Goal: Information Seeking & Learning: Find specific fact

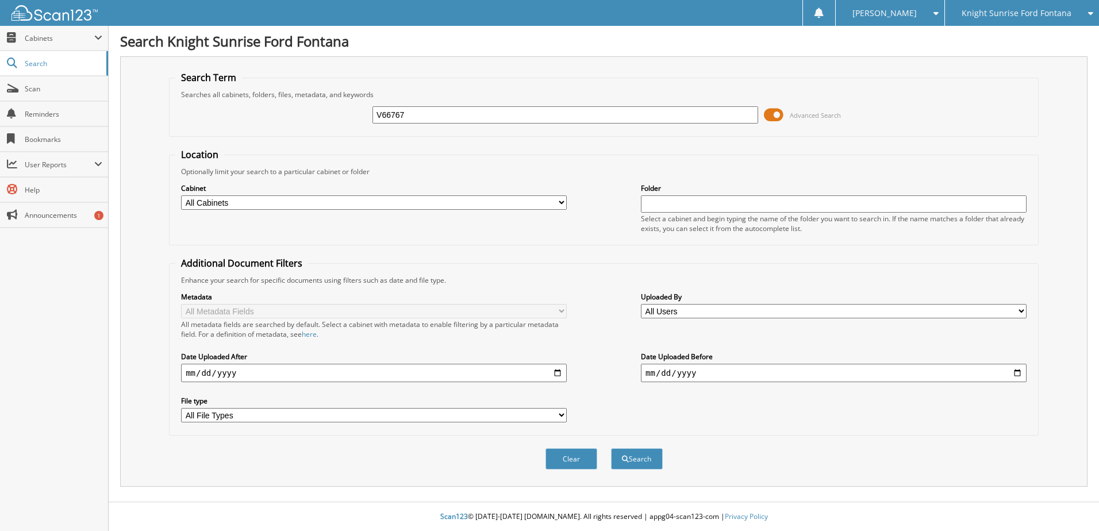
type input "V66767"
click at [611, 448] on button "Search" at bounding box center [637, 458] width 52 height 21
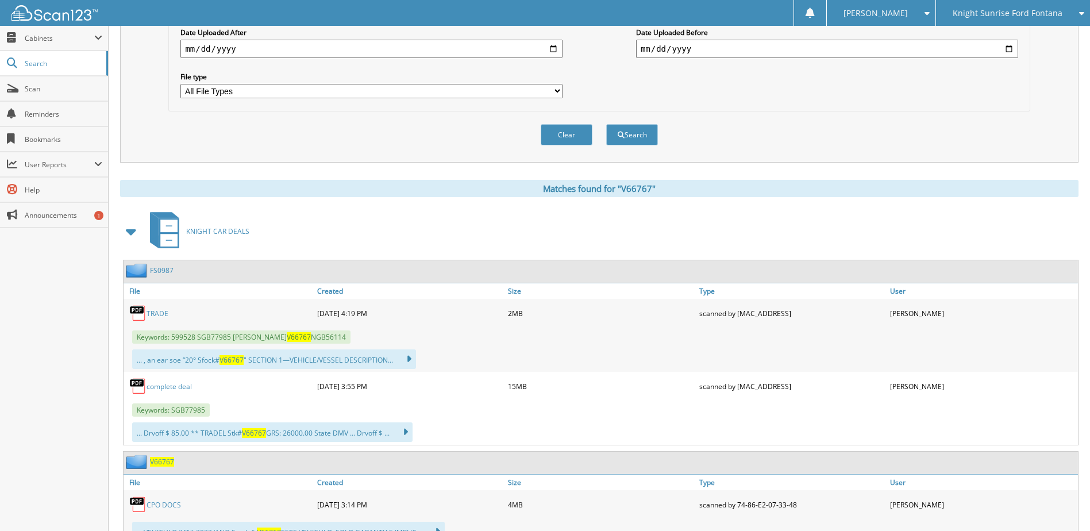
scroll to position [345, 0]
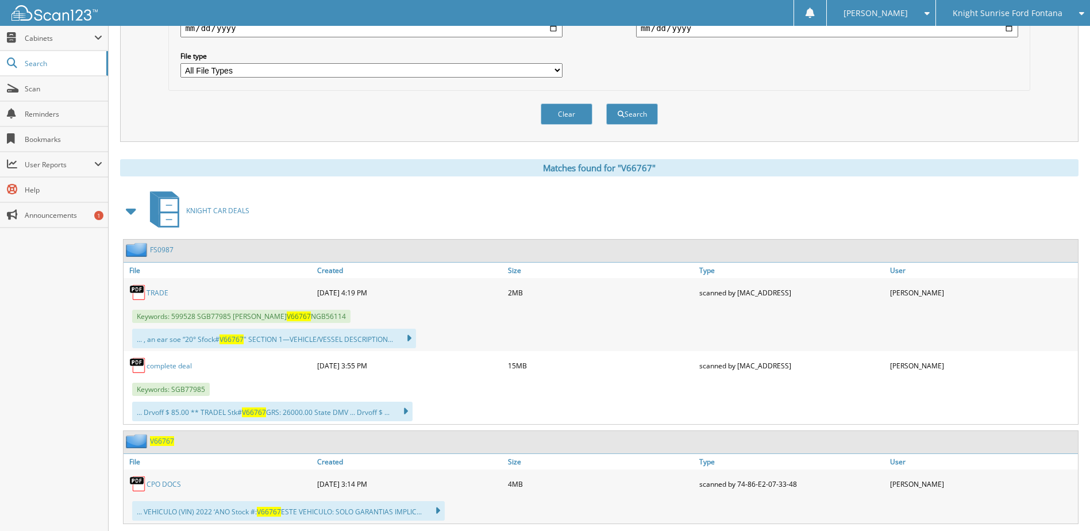
click at [157, 248] on link "FS0987" at bounding box center [162, 250] width 24 height 10
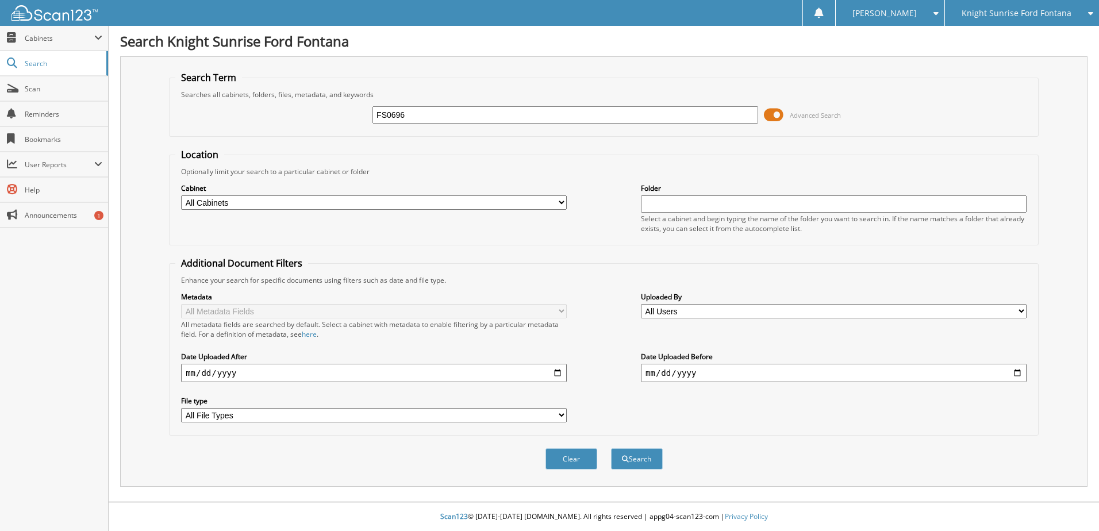
type input "FS0696"
click at [611, 448] on button "Search" at bounding box center [637, 458] width 52 height 21
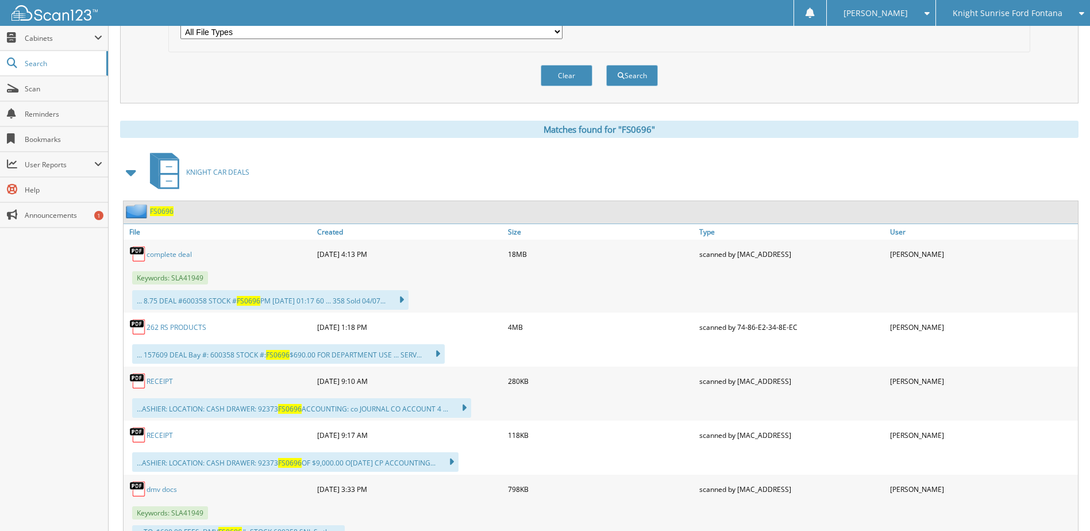
scroll to position [402, 0]
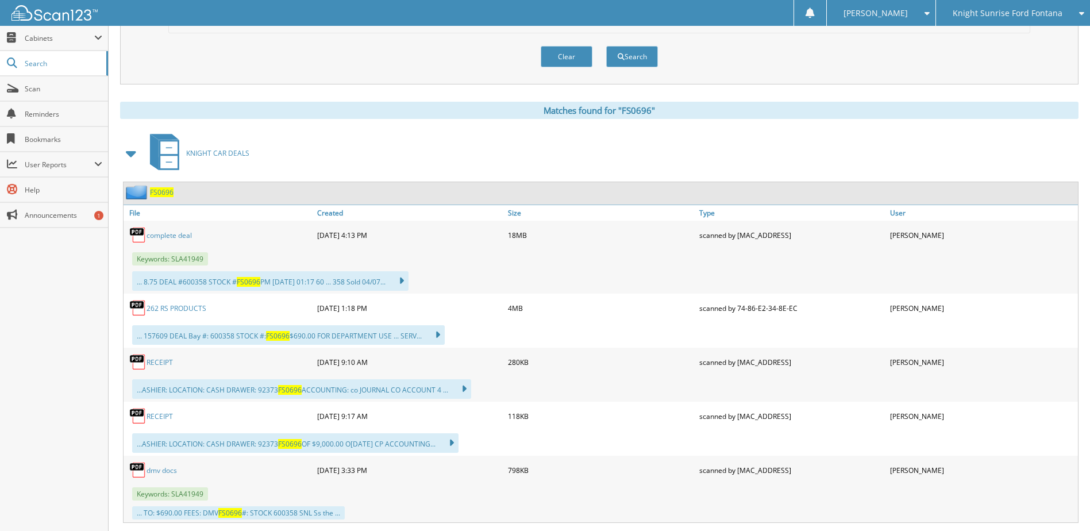
click at [164, 361] on link "RECEIPT" at bounding box center [160, 362] width 26 height 10
click at [61, 63] on span "Search" at bounding box center [63, 64] width 76 height 10
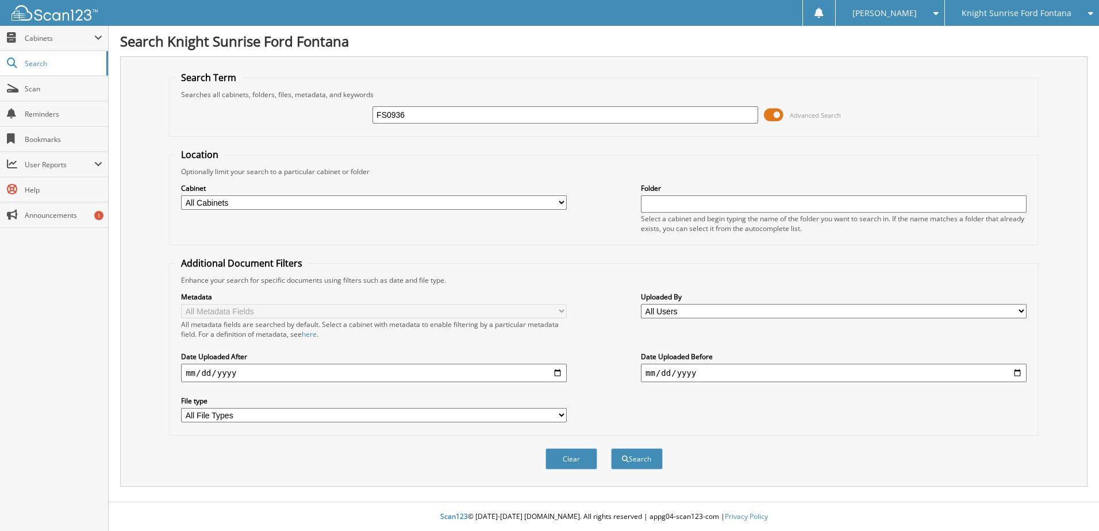
type input "FS0936"
click at [611, 448] on button "Search" at bounding box center [637, 458] width 52 height 21
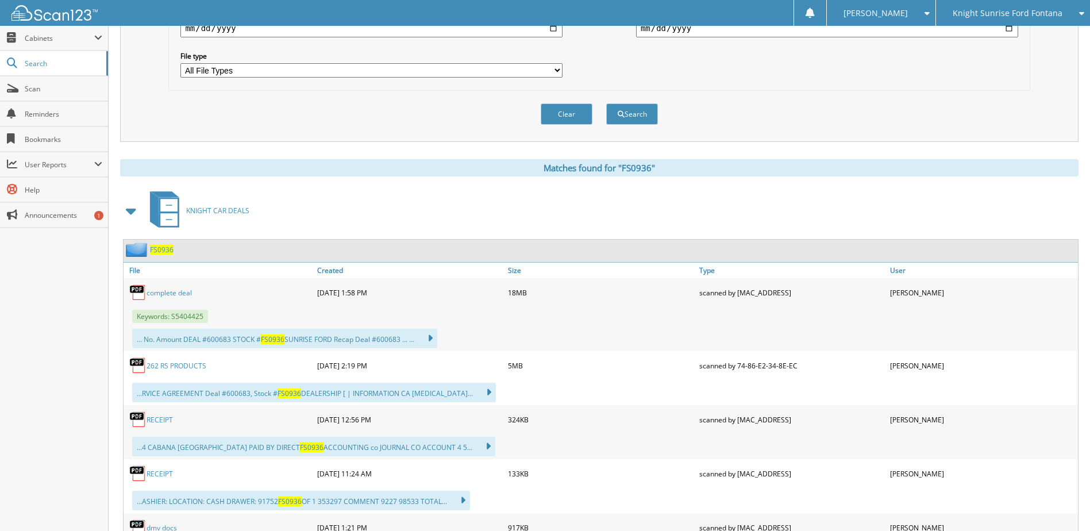
scroll to position [402, 0]
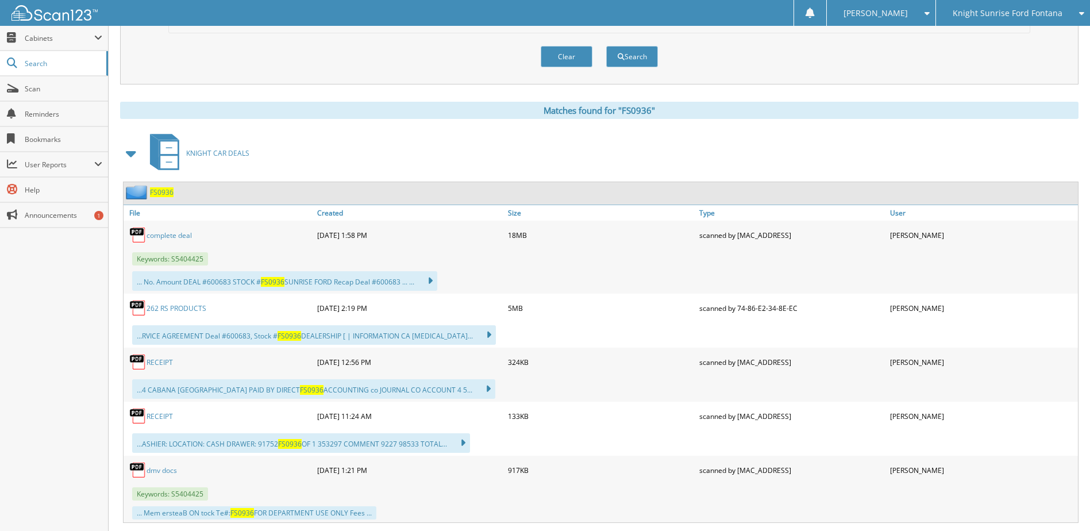
click at [157, 361] on link "RECEIPT" at bounding box center [160, 362] width 26 height 10
click at [57, 66] on span "Search" at bounding box center [63, 64] width 76 height 10
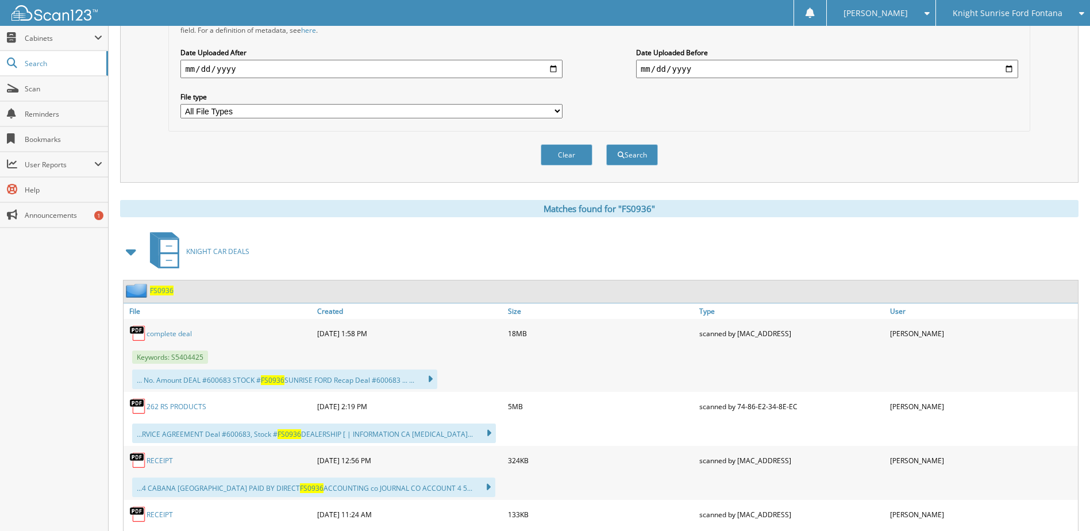
scroll to position [287, 0]
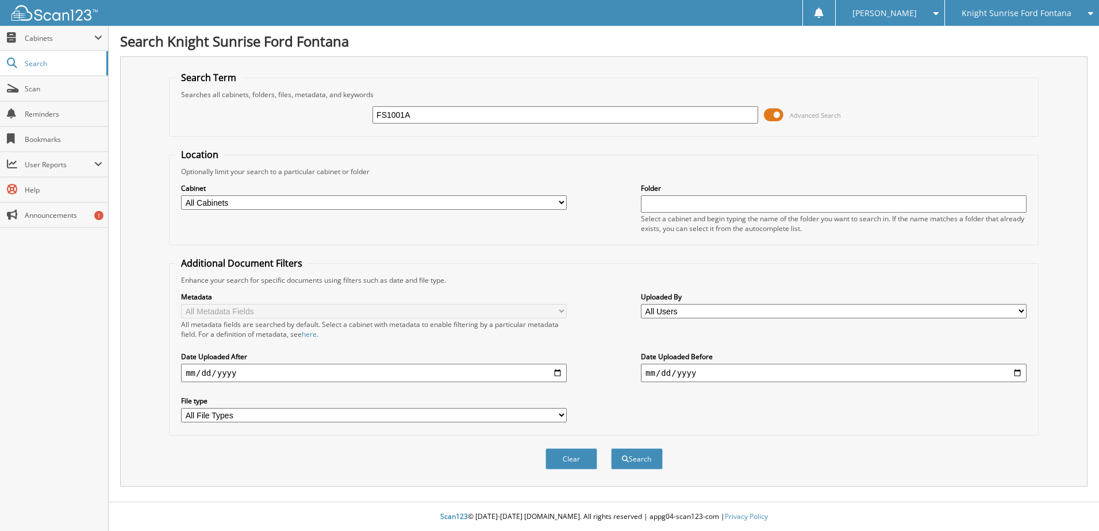
type input "FS1001A"
click at [611, 448] on button "Search" at bounding box center [637, 458] width 52 height 21
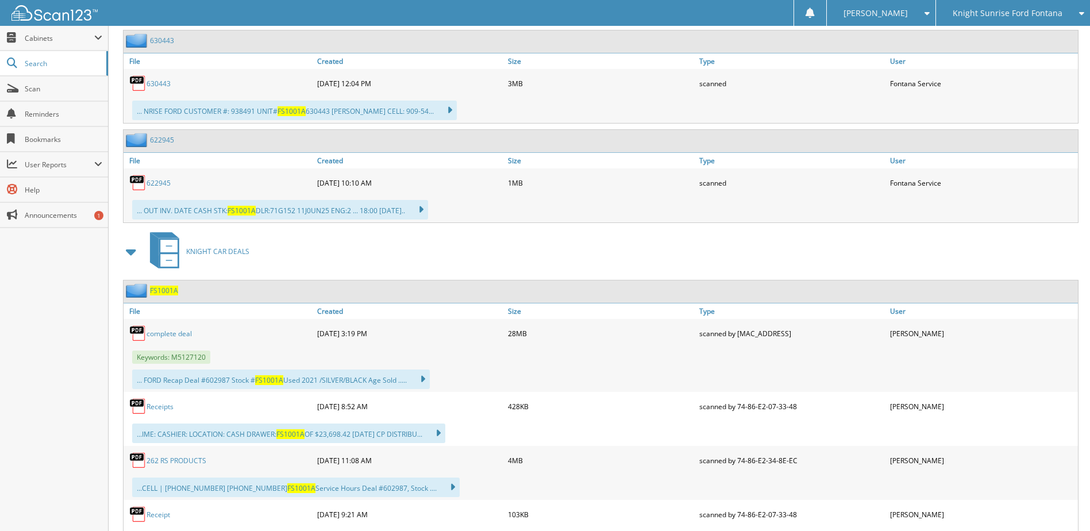
scroll to position [575, 0]
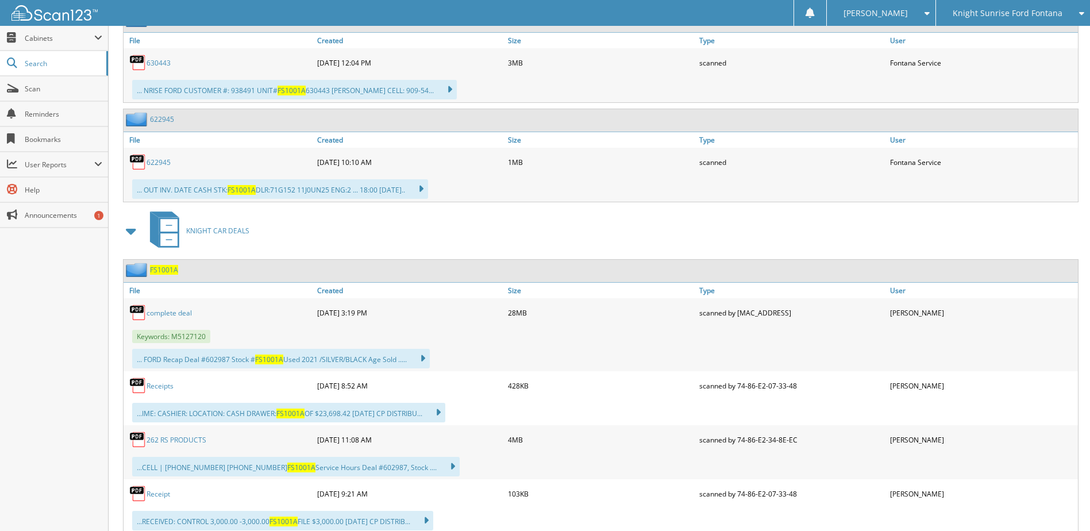
click at [162, 387] on link "Receipts" at bounding box center [160, 386] width 27 height 10
click at [64, 66] on span "Search" at bounding box center [63, 64] width 76 height 10
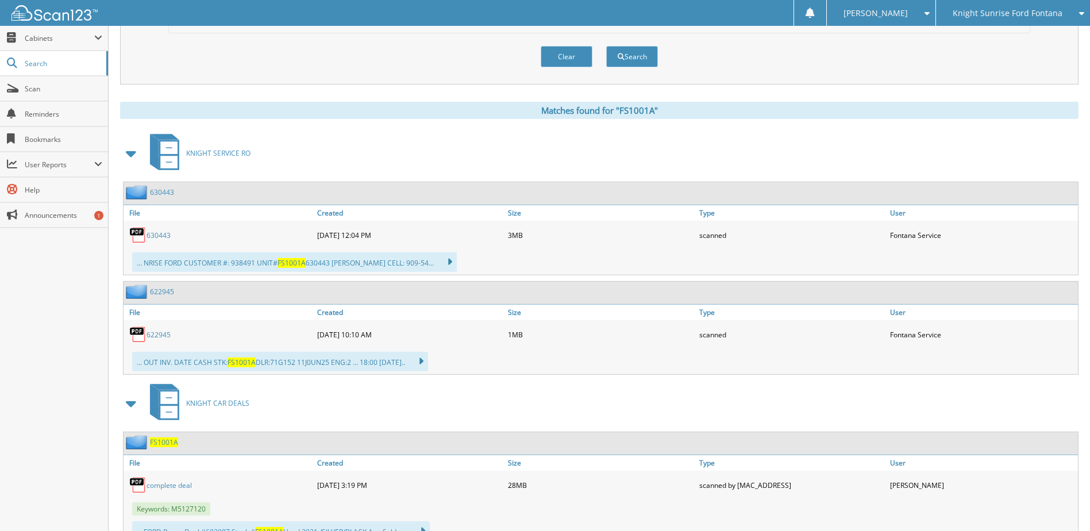
scroll to position [287, 0]
